Goal: Find contact information: Find contact information

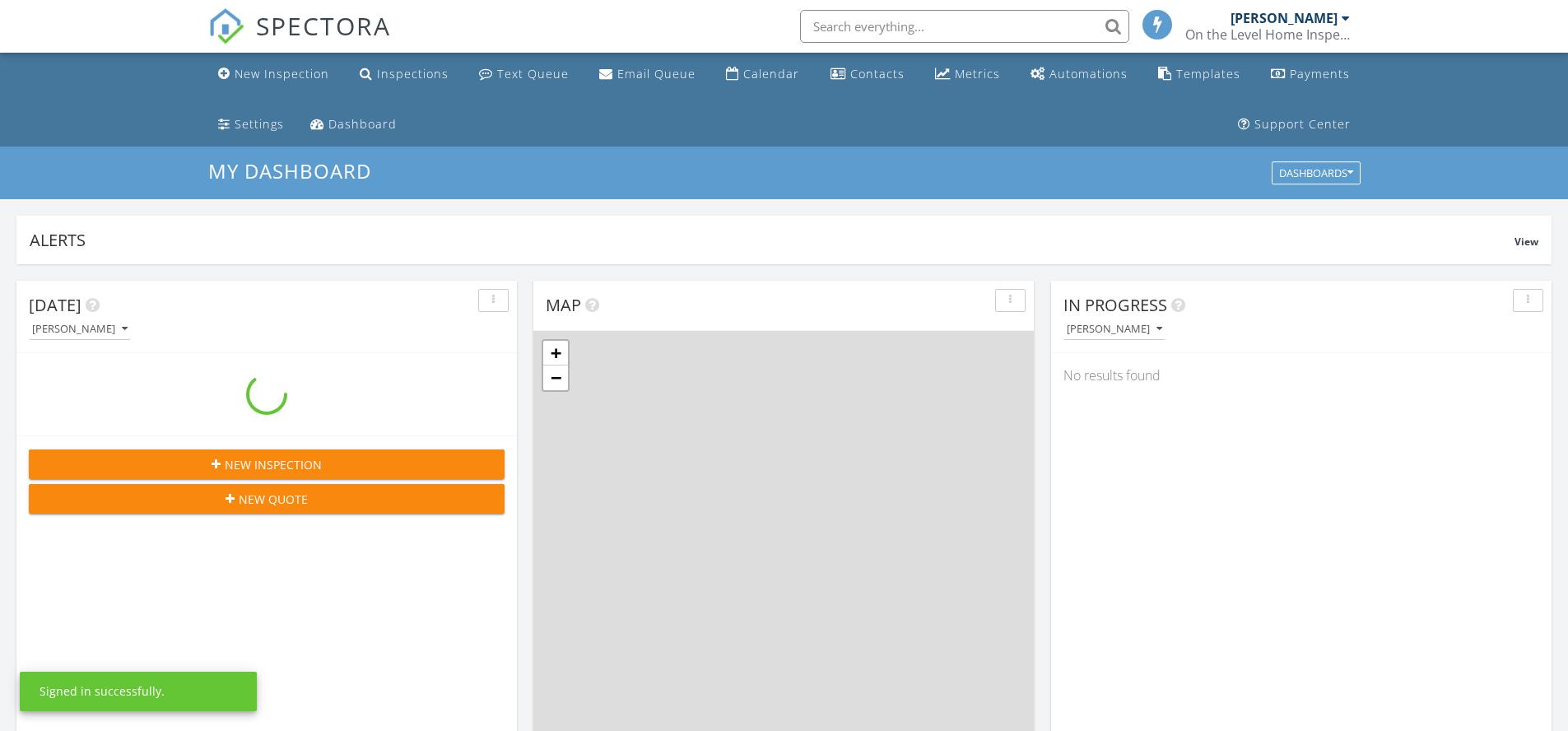
scroll to position [8, 8]
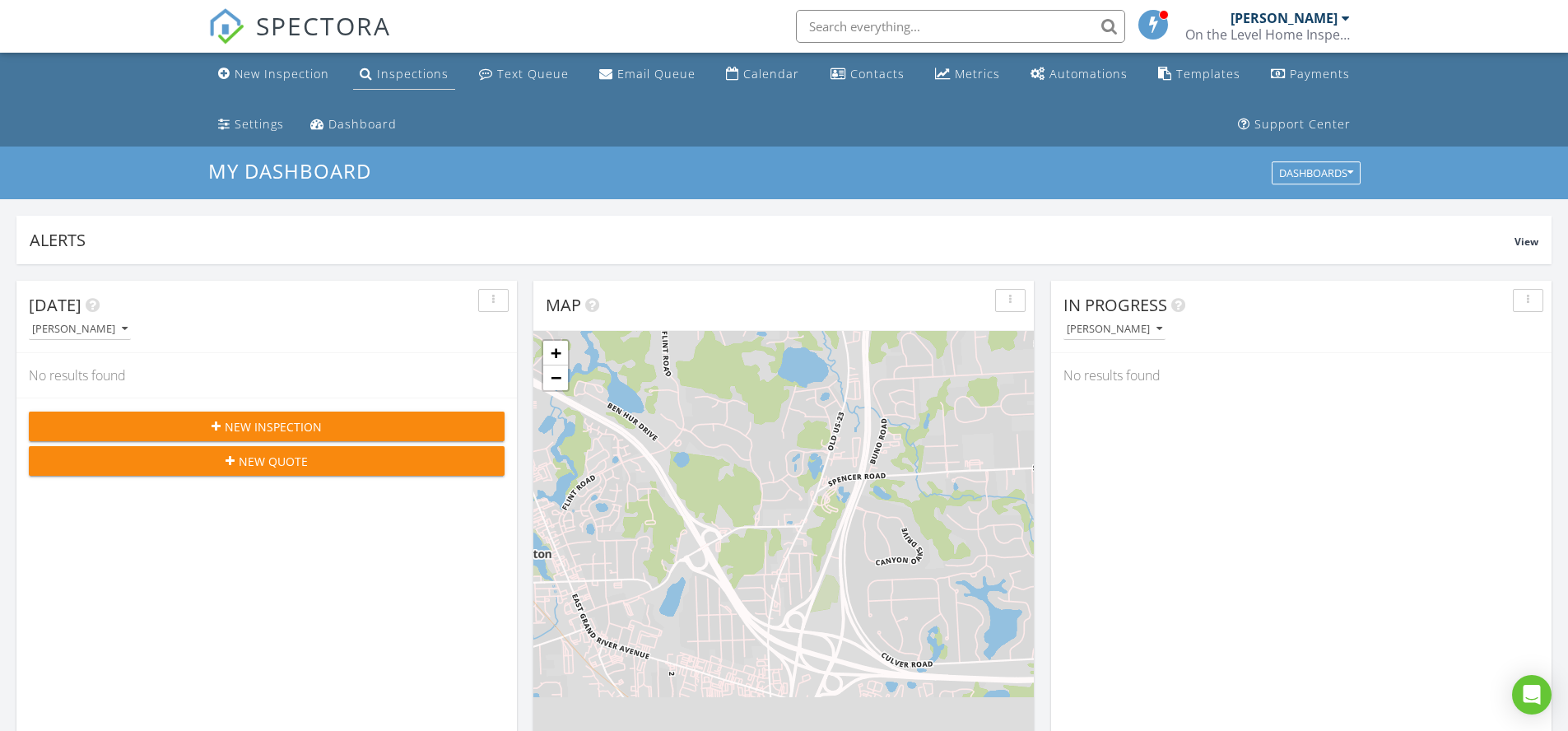
click at [415, 68] on div "Inspections" at bounding box center [413, 73] width 71 height 16
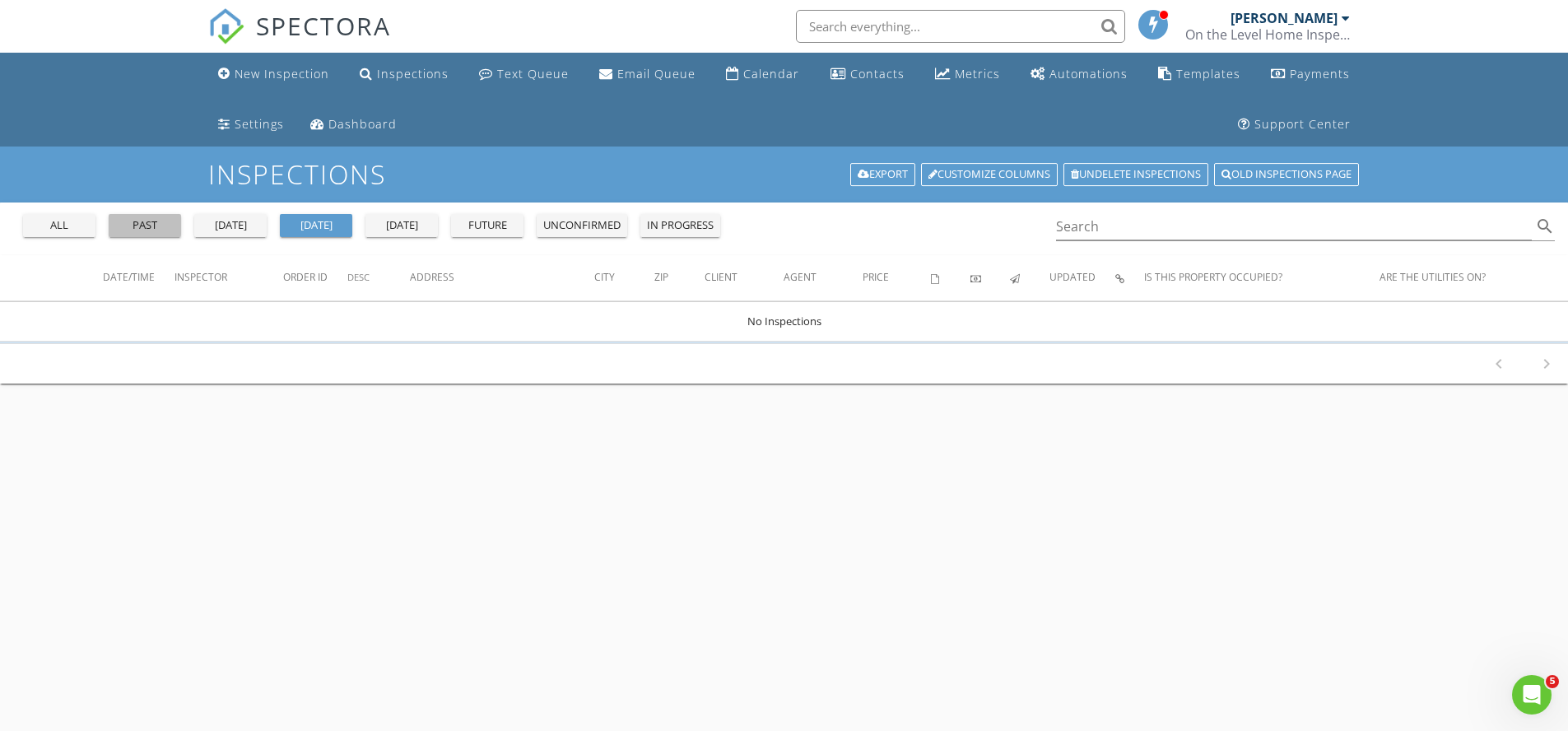
click at [144, 228] on div "past" at bounding box center [145, 225] width 60 height 17
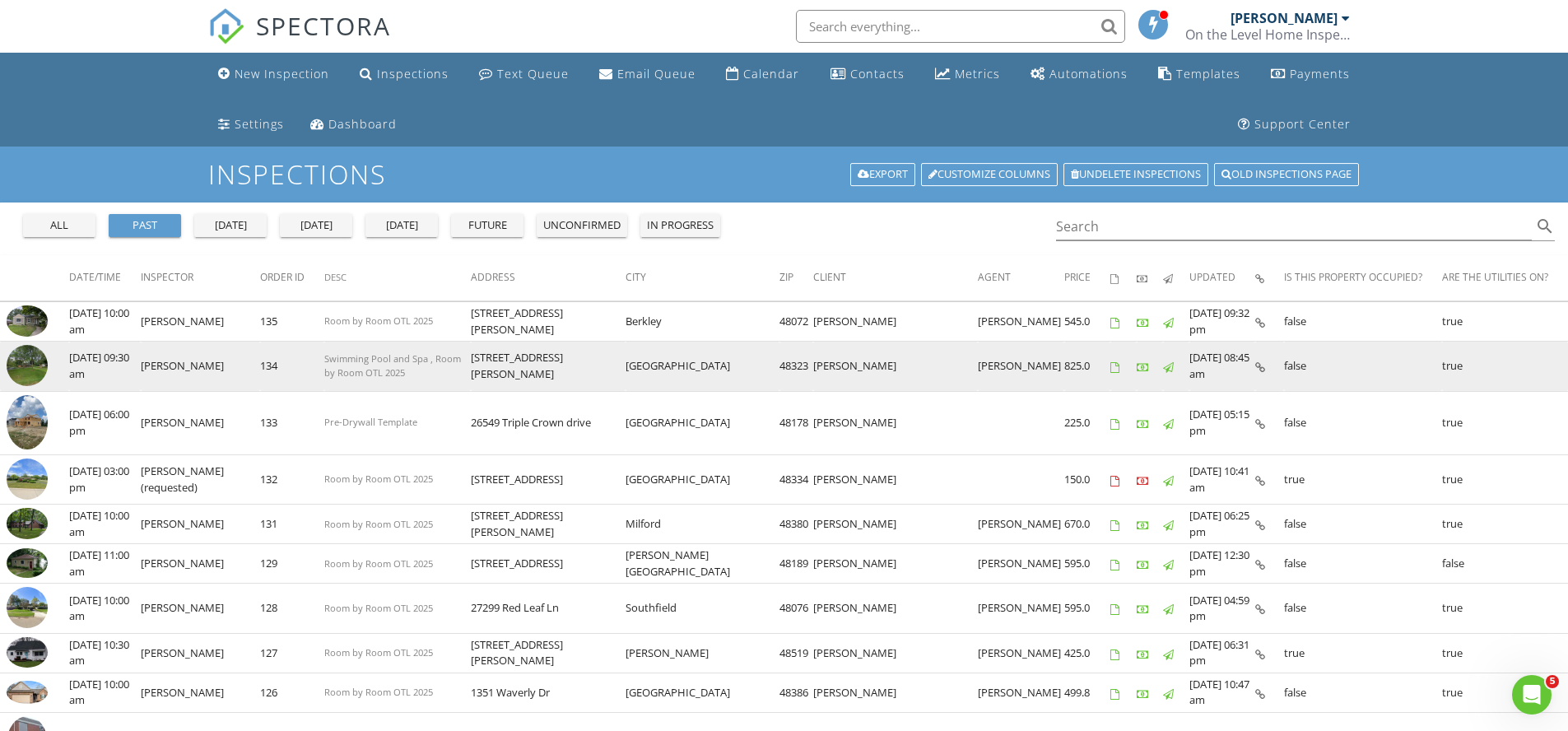
click at [34, 361] on img at bounding box center [28, 366] width 42 height 42
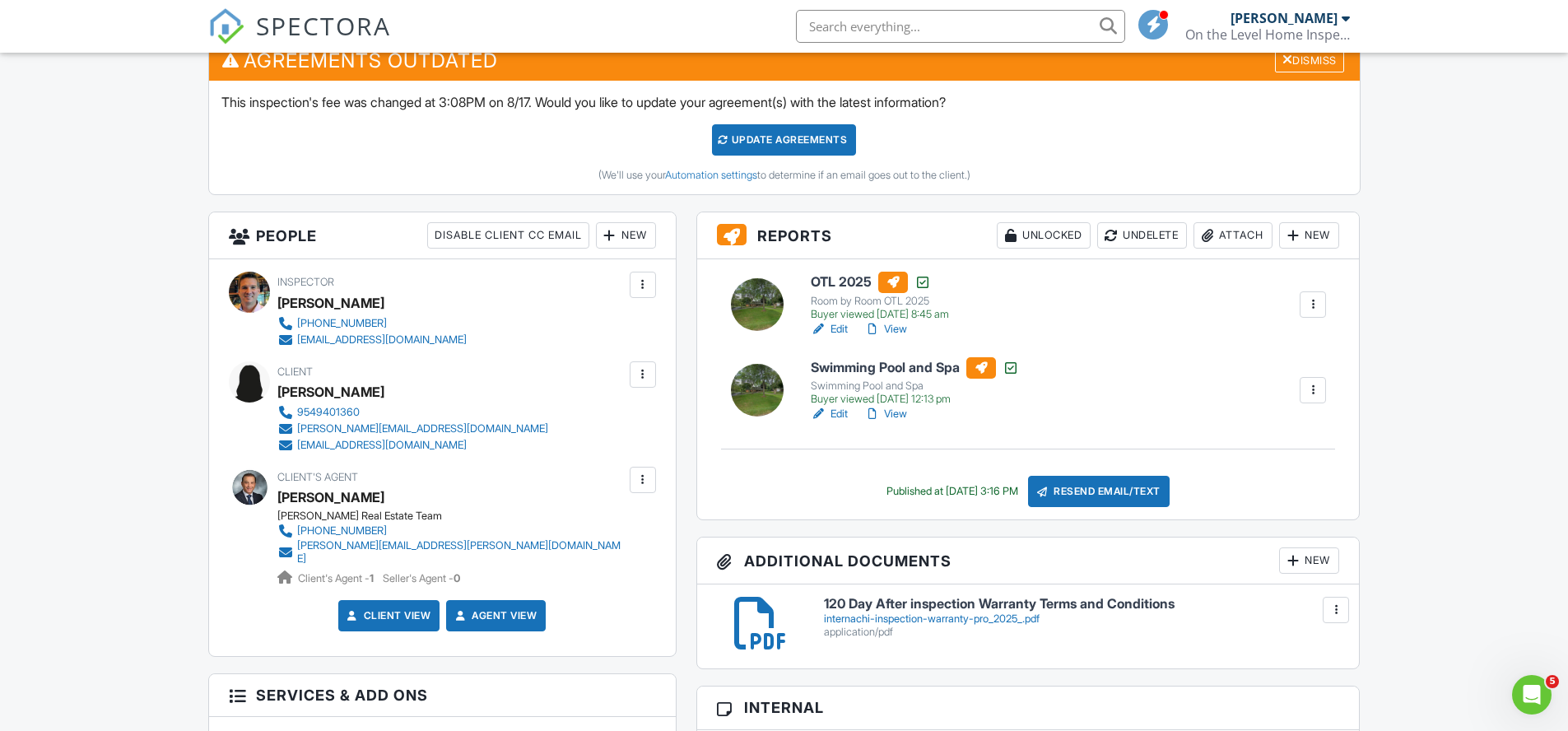
click at [357, 444] on div "[EMAIL_ADDRESS][DOMAIN_NAME]" at bounding box center [382, 444] width 170 height 13
drag, startPoint x: 465, startPoint y: 446, endPoint x: 297, endPoint y: 445, distance: 168.0
click at [297, 445] on div "Client [PERSON_NAME] 9549401360 [PERSON_NAME][EMAIL_ADDRESS][DOMAIN_NAME] [EMAI…" at bounding box center [452, 407] width 350 height 92
copy div "[EMAIL_ADDRESS][DOMAIN_NAME]"
